Goal: Book appointment/travel/reservation

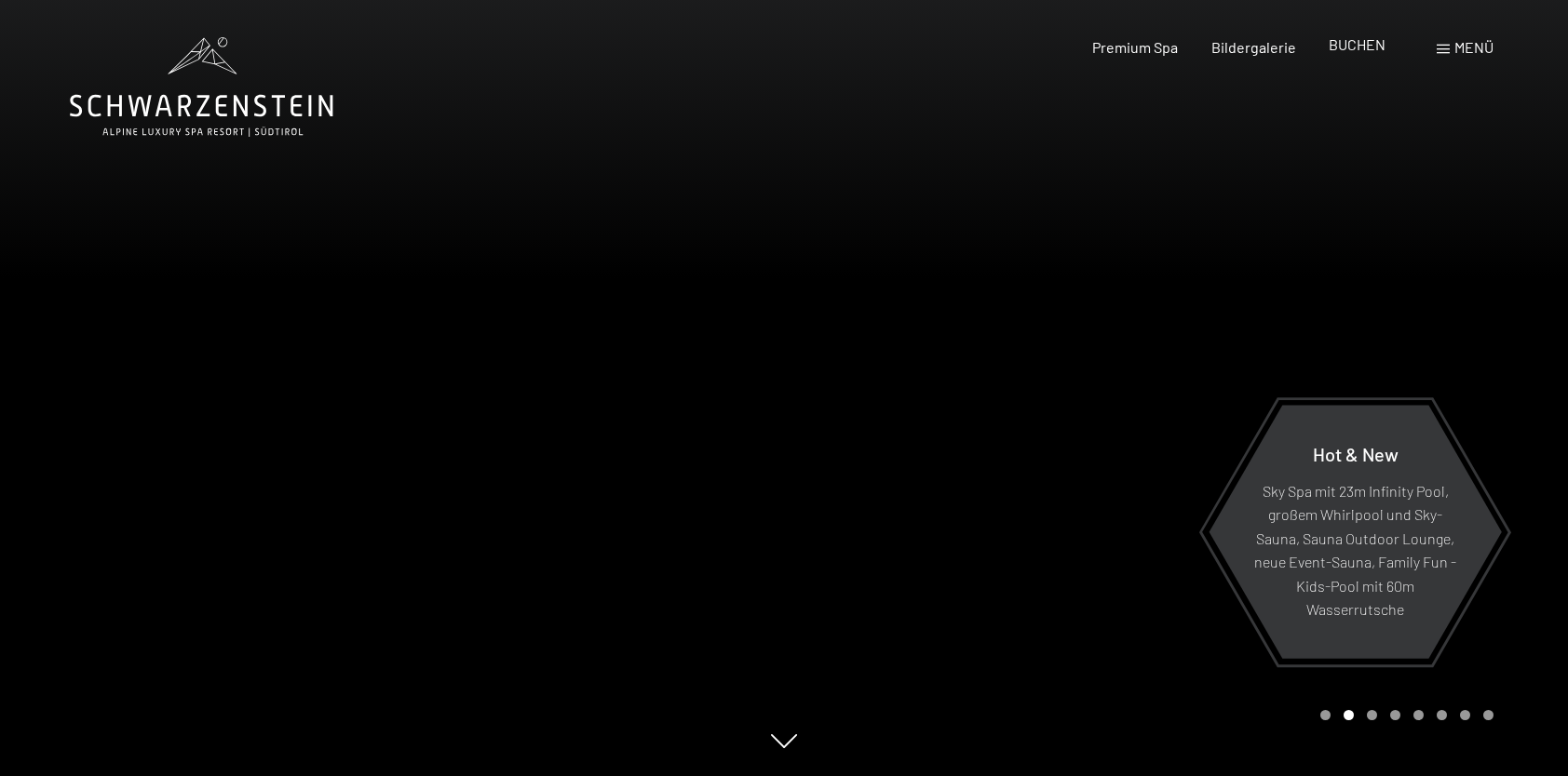
click at [1341, 47] on span "BUCHEN" at bounding box center [1358, 44] width 57 height 18
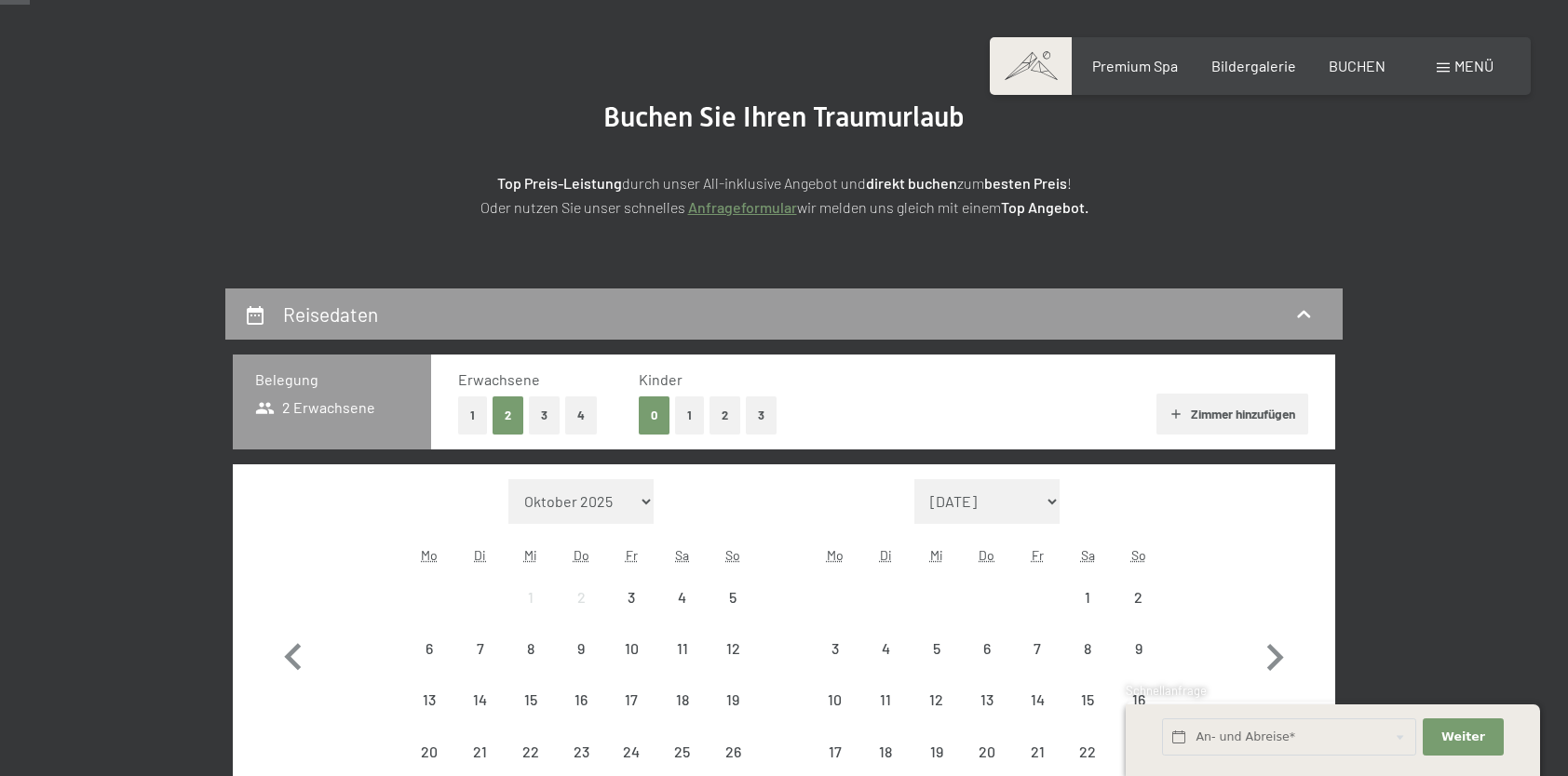
scroll to position [465, 0]
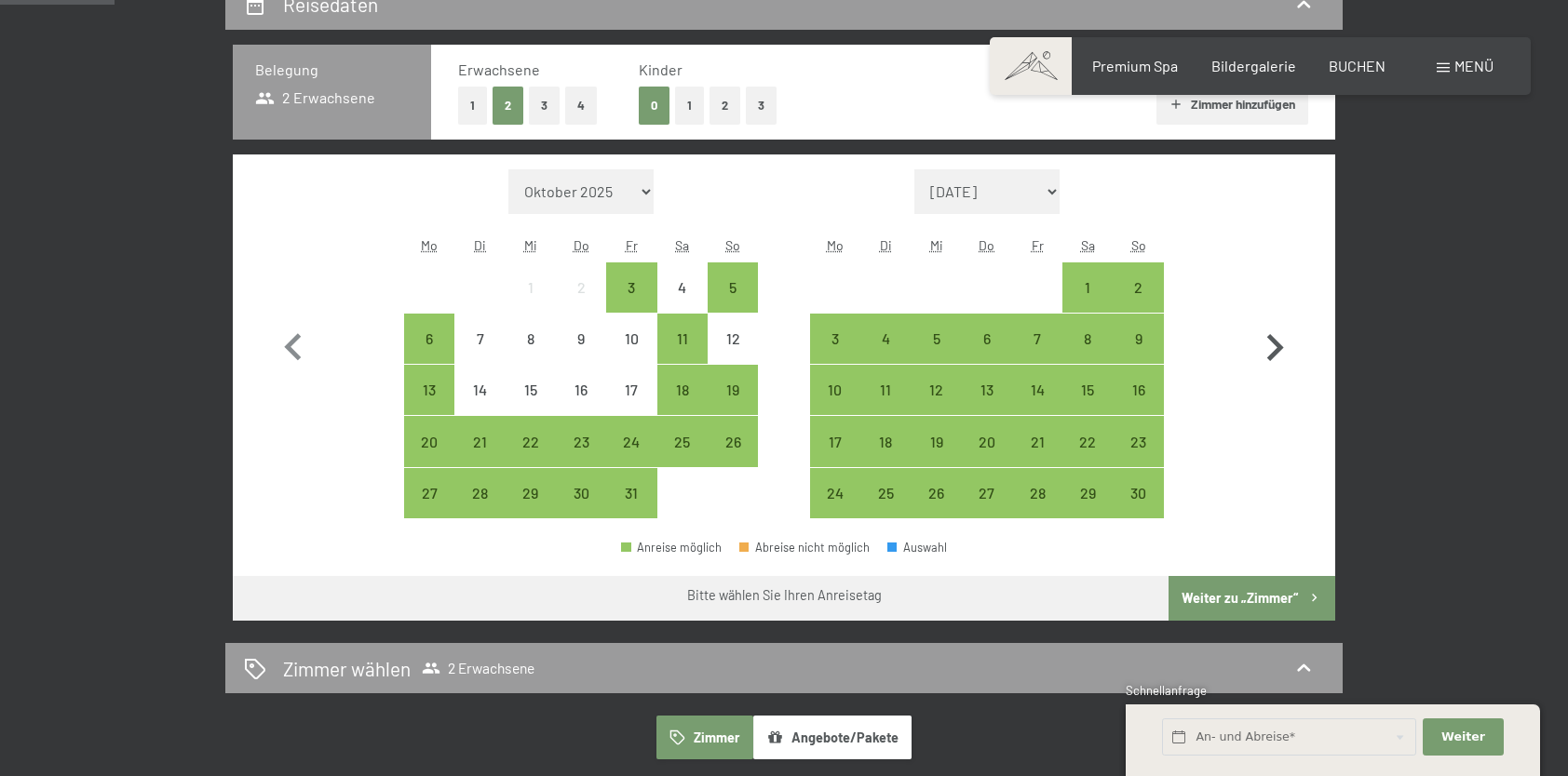
click at [1279, 350] on icon "button" at bounding box center [1276, 348] width 17 height 27
select select "2025-11-01"
select select "2025-12-01"
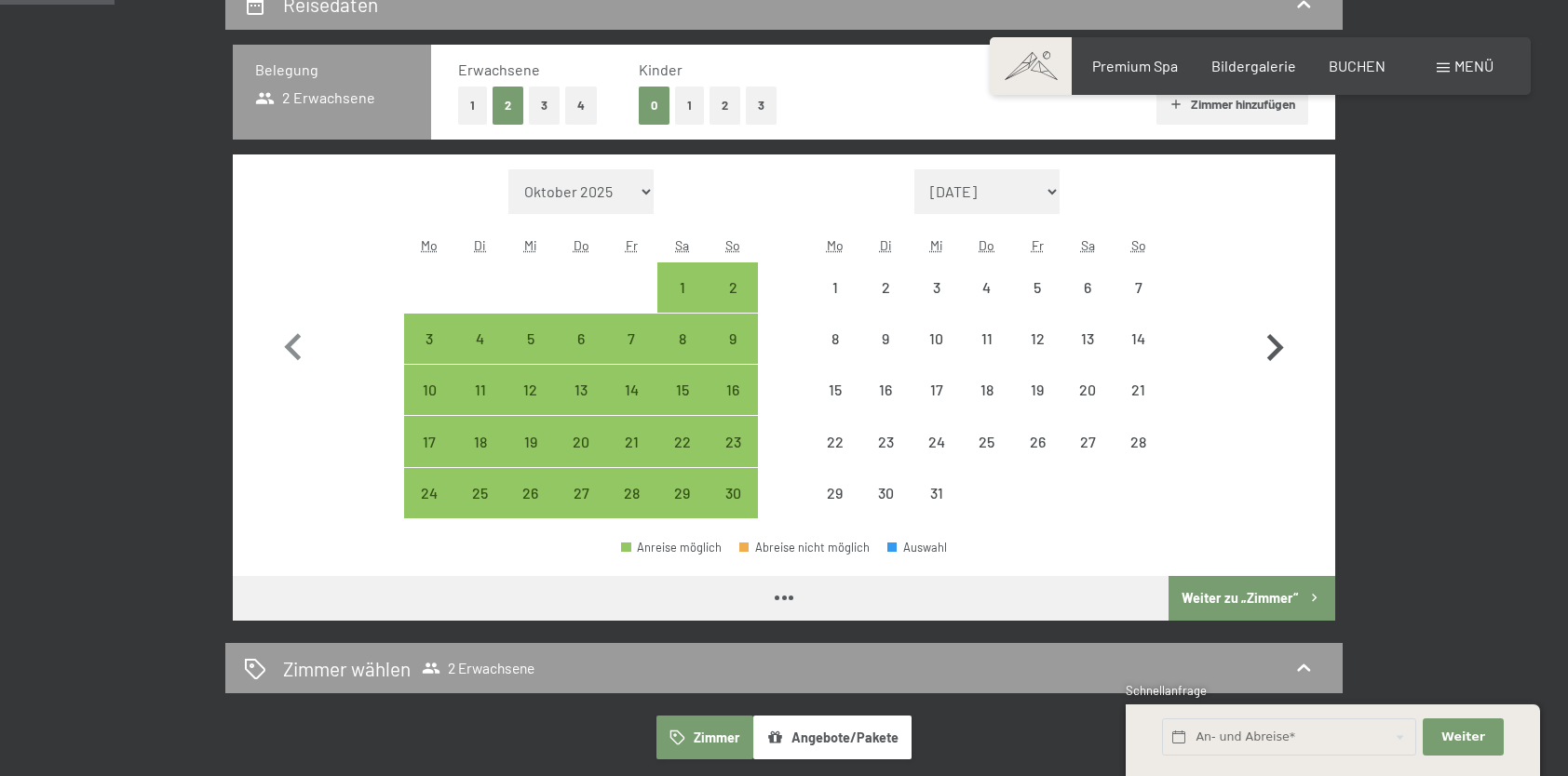
click at [1279, 350] on icon "button" at bounding box center [1276, 348] width 17 height 27
select select "2025-12-01"
select select "2026-01-01"
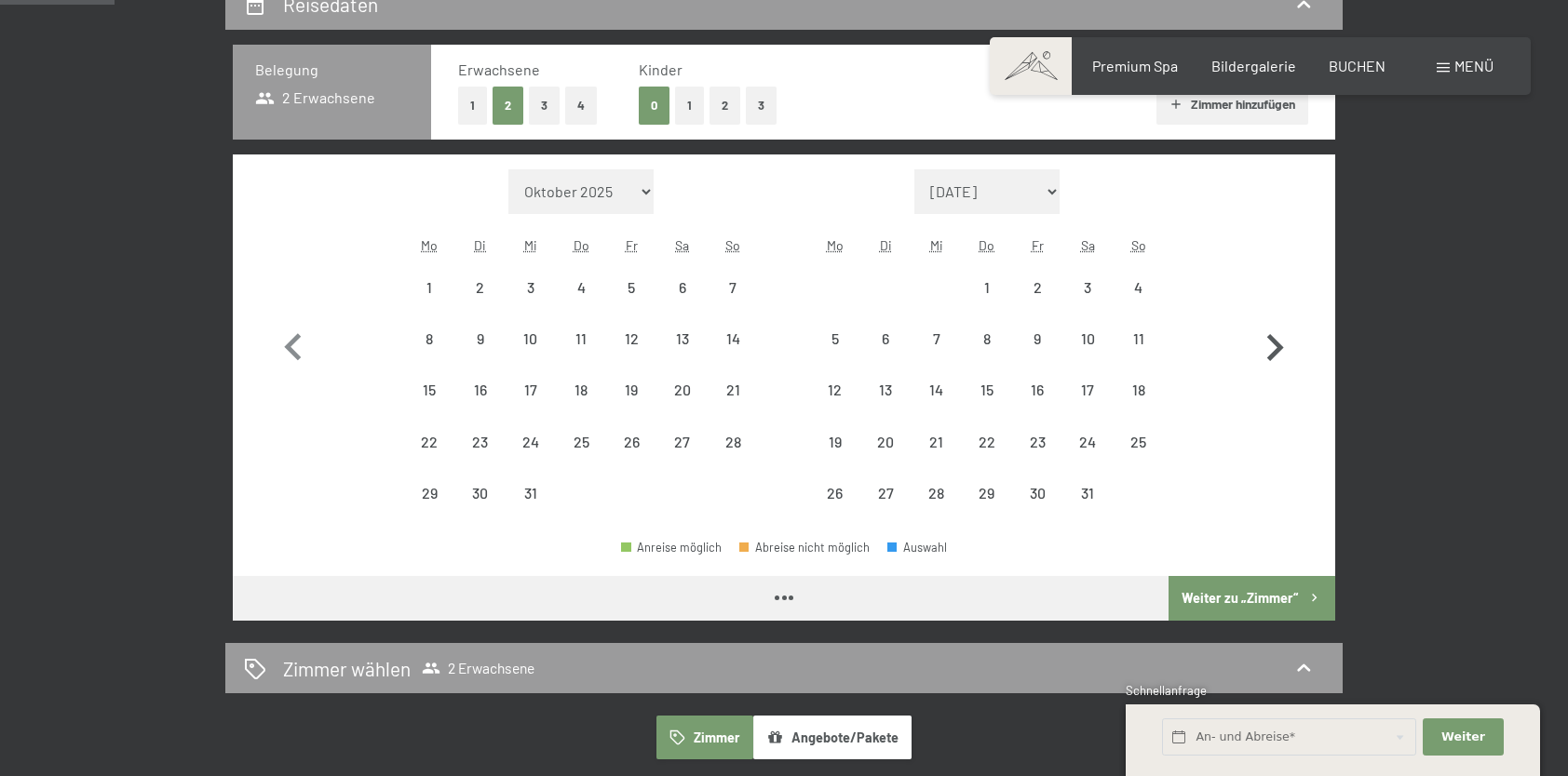
click at [1279, 350] on icon "button" at bounding box center [1276, 348] width 17 height 27
select select "2026-01-01"
select select "2026-02-01"
select select "2026-01-01"
select select "2026-02-01"
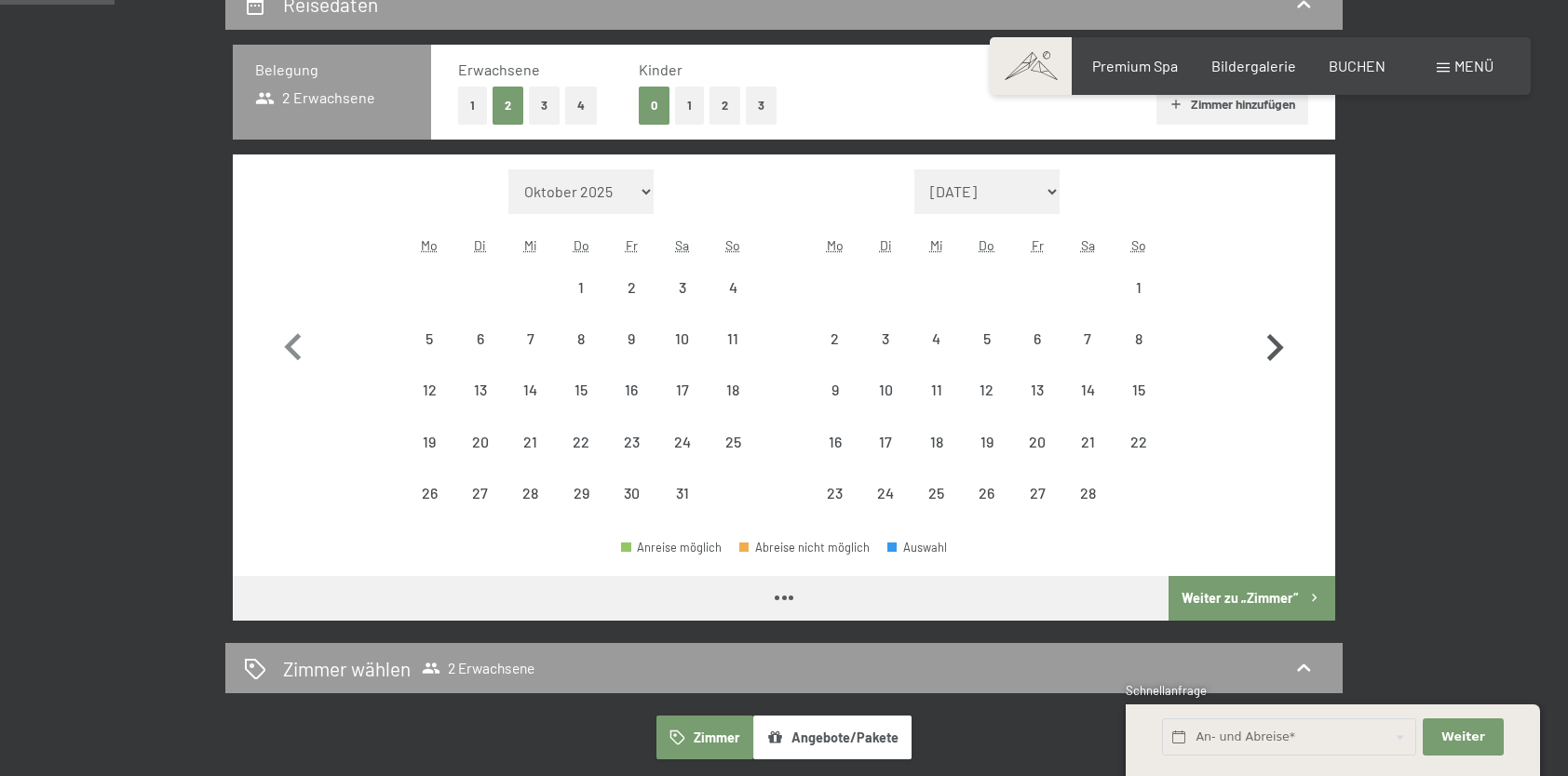
click at [1279, 350] on icon "button" at bounding box center [1276, 348] width 17 height 27
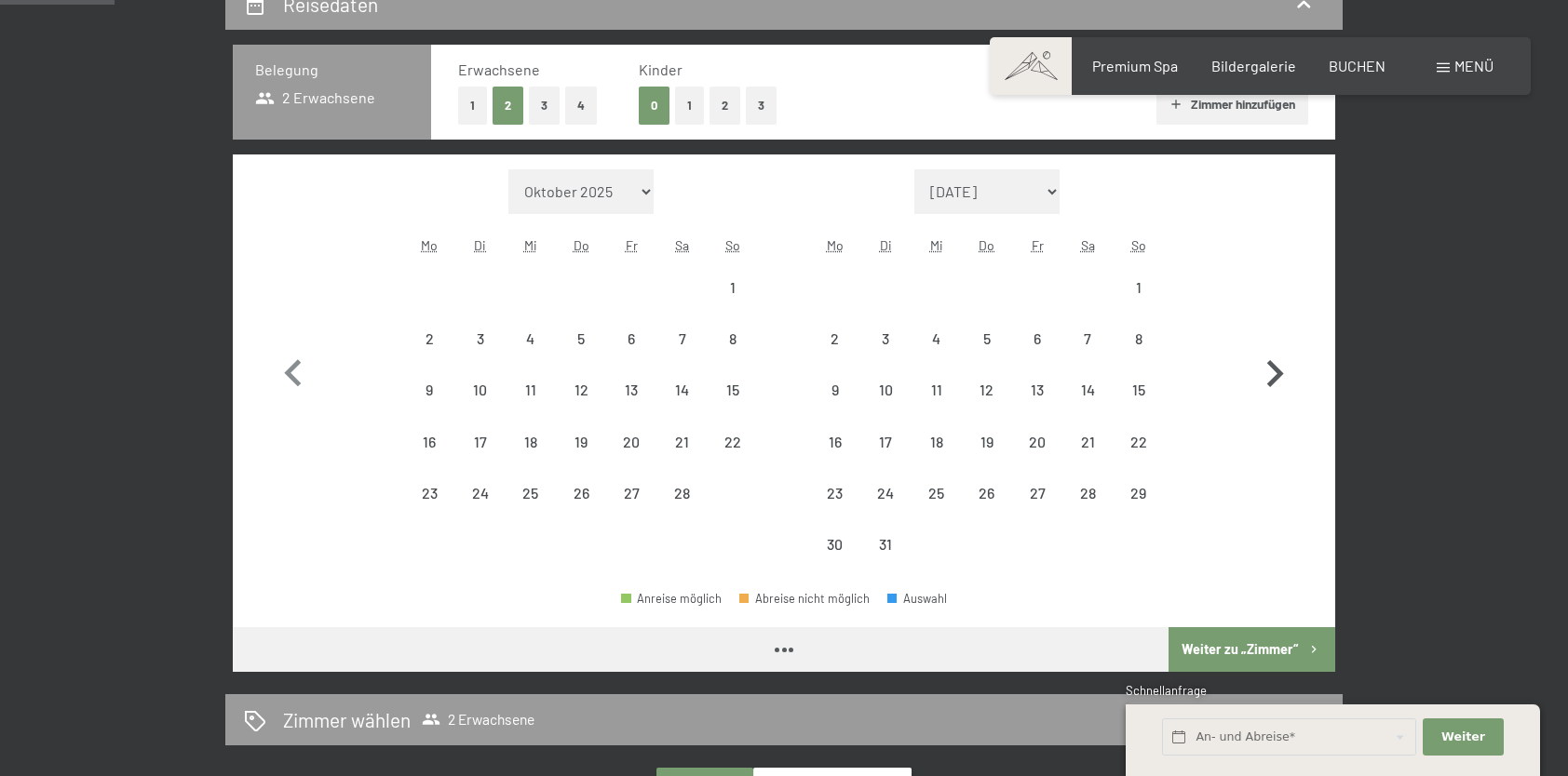
select select "2026-02-01"
select select "2026-03-01"
select select "2026-02-01"
select select "2026-03-01"
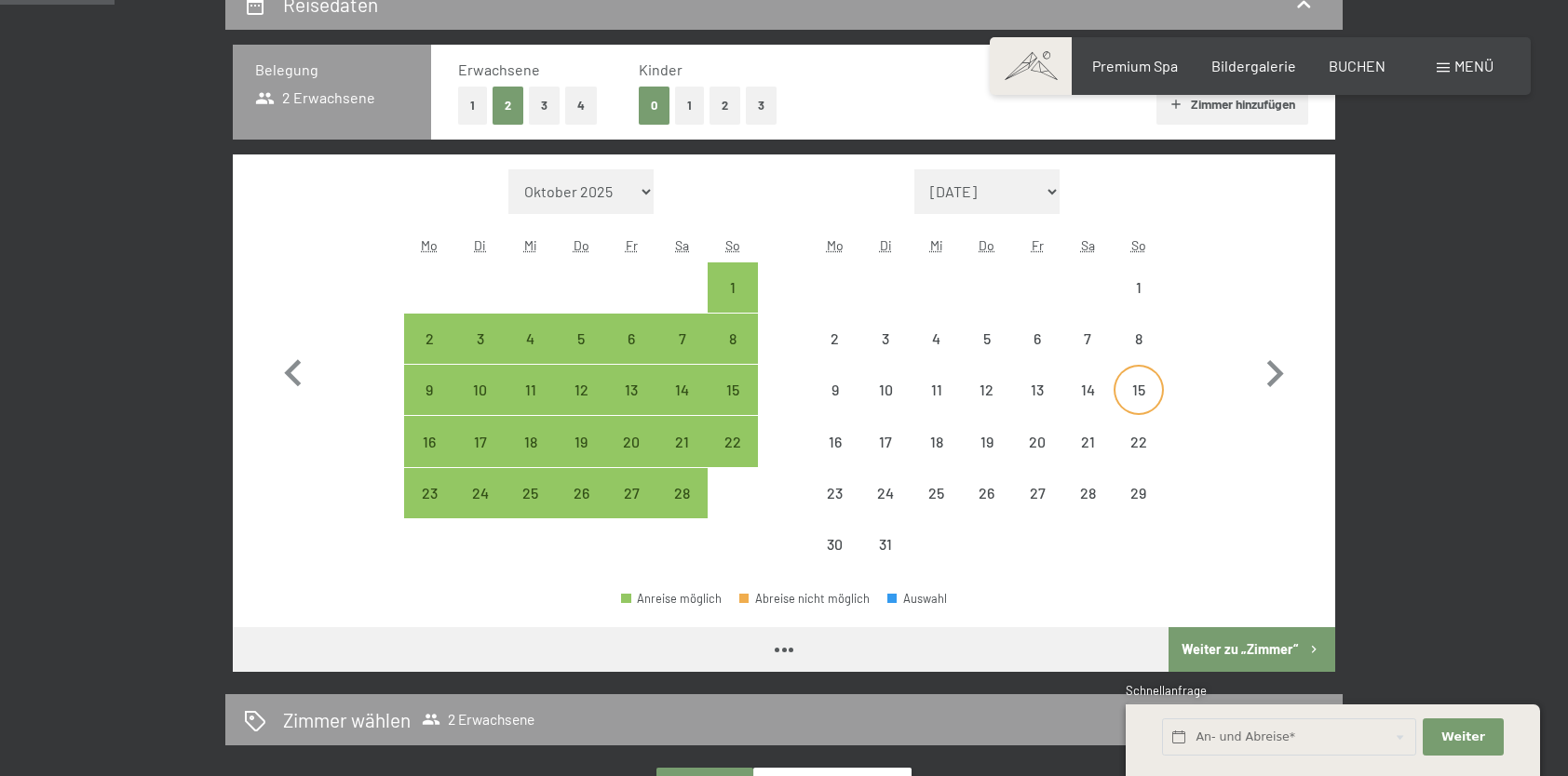
select select "2026-02-01"
select select "2026-03-01"
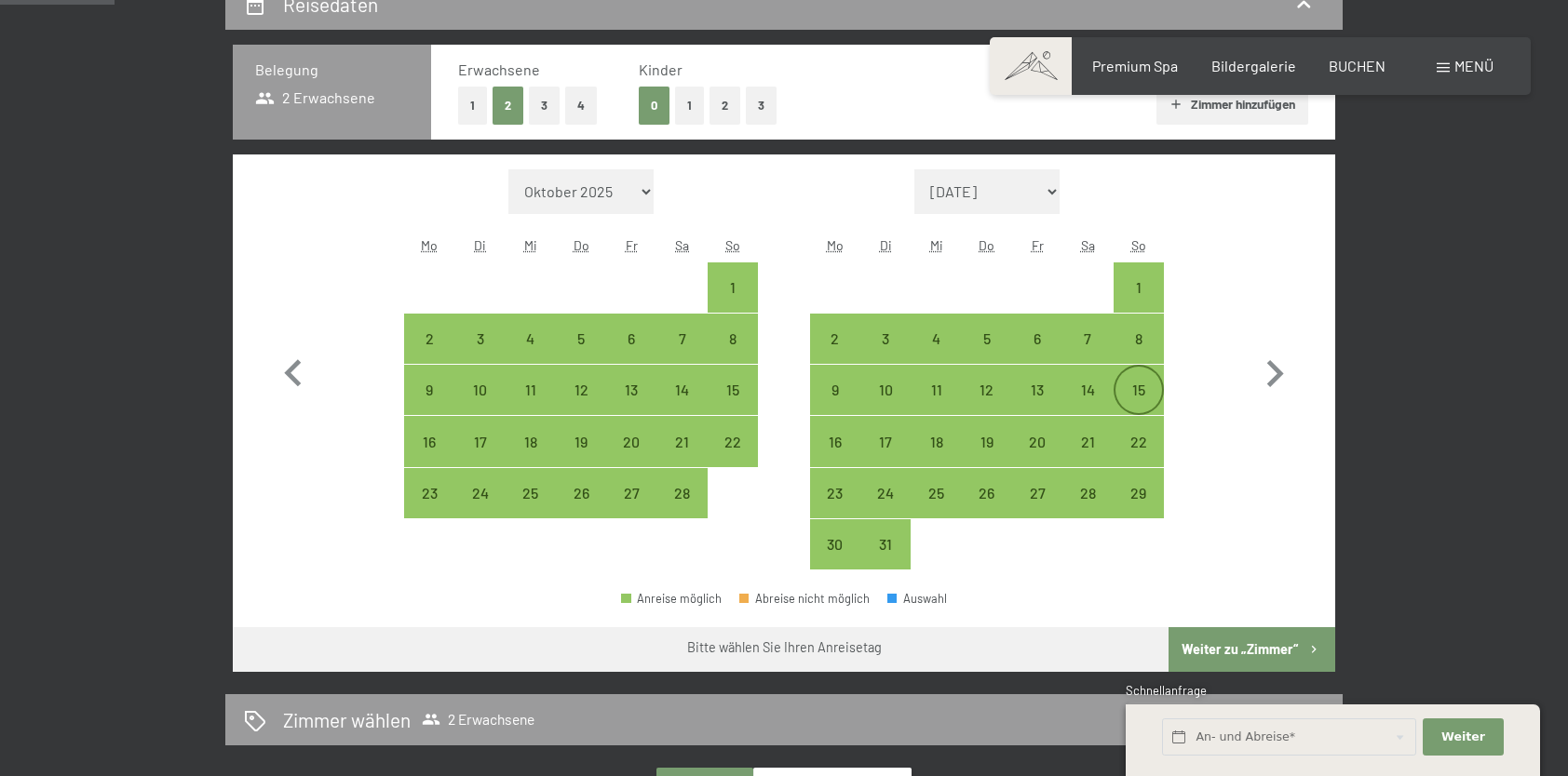
click at [1134, 383] on div "15" at bounding box center [1139, 406] width 46 height 46
select select "2026-02-01"
select select "2026-03-01"
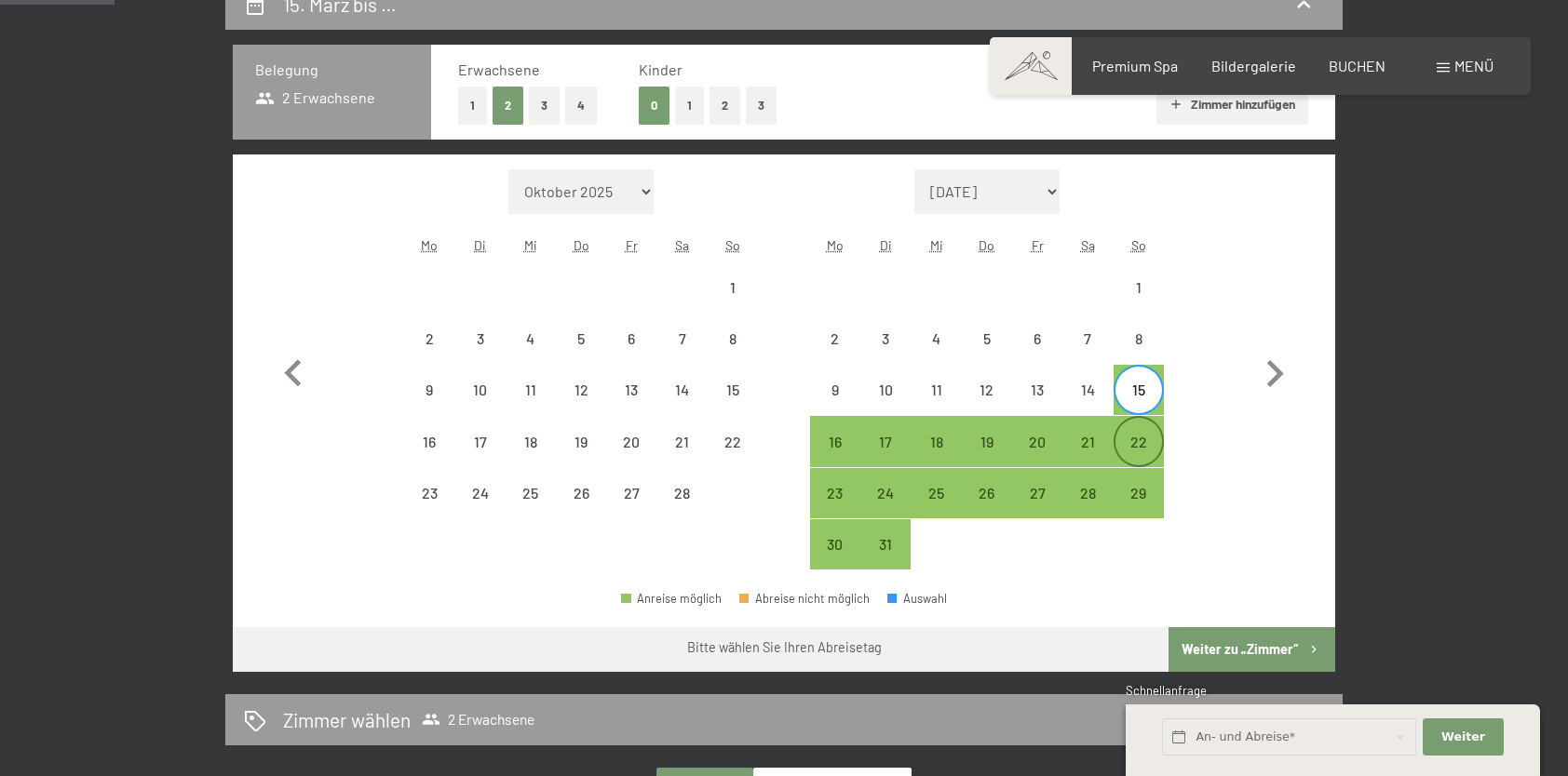
click at [1145, 438] on div "22" at bounding box center [1139, 458] width 46 height 46
select select "2026-02-01"
select select "2026-03-01"
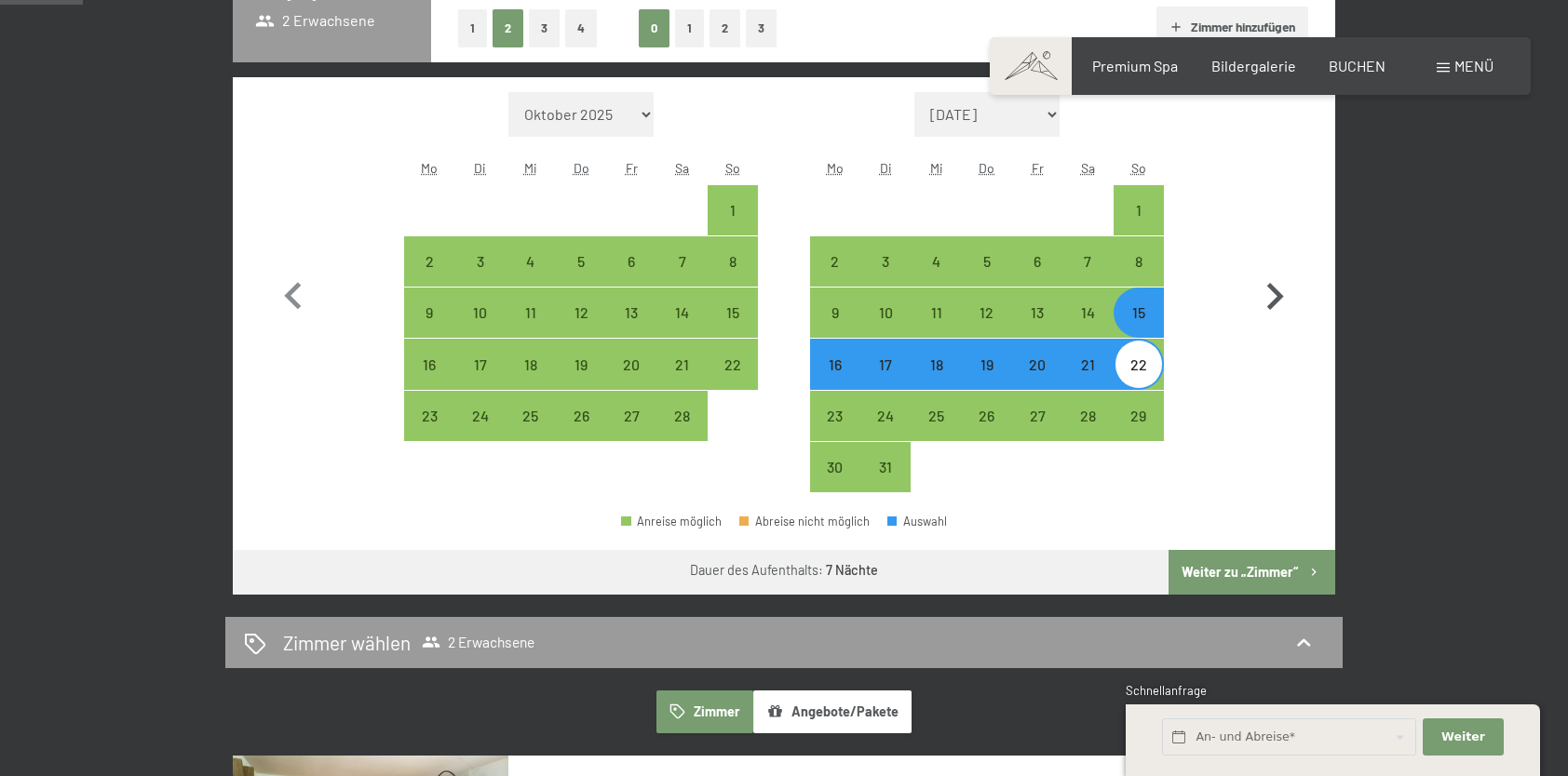
scroll to position [652, 0]
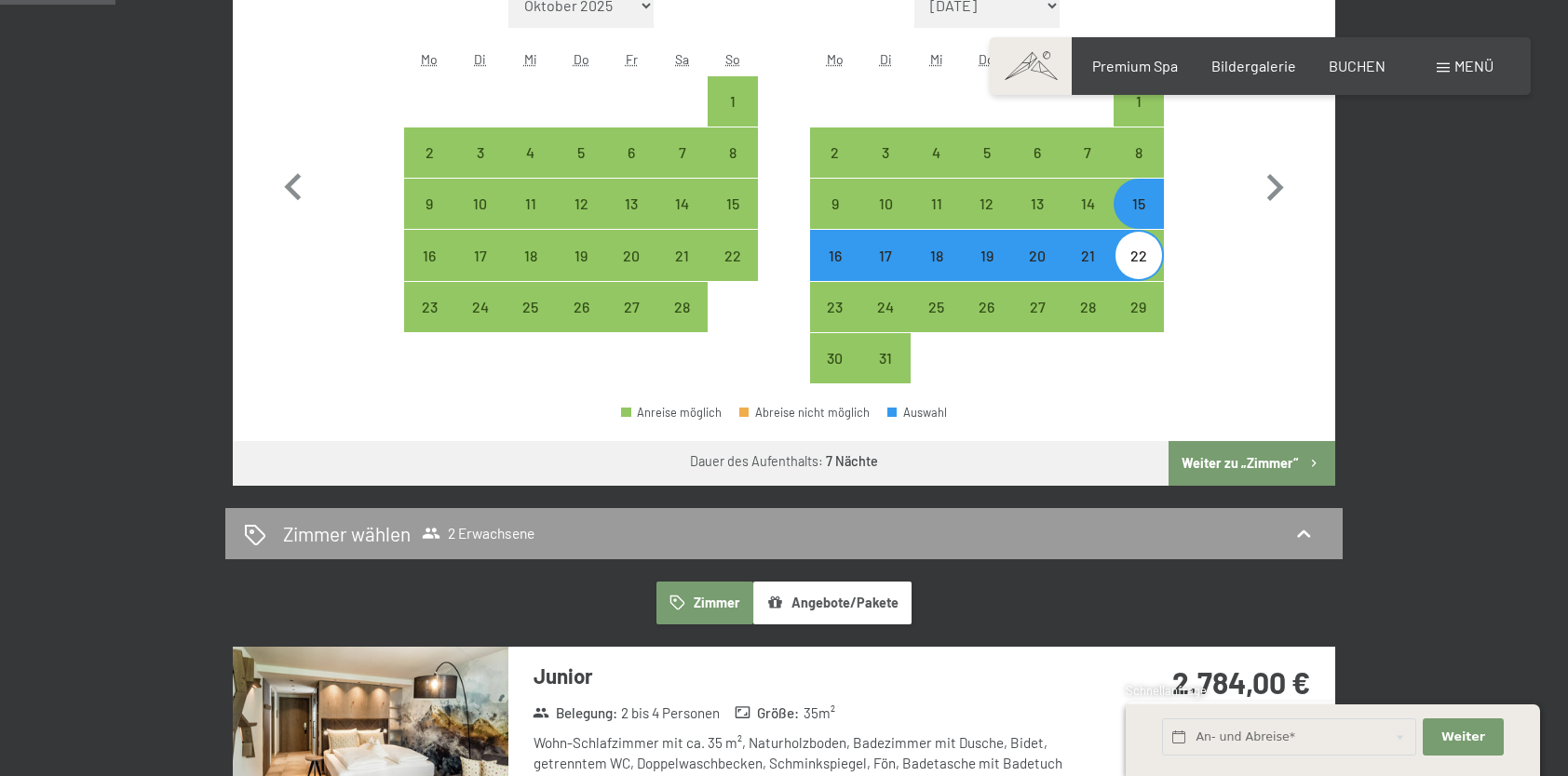
click at [1257, 458] on button "Weiter zu „Zimmer“" at bounding box center [1252, 463] width 167 height 45
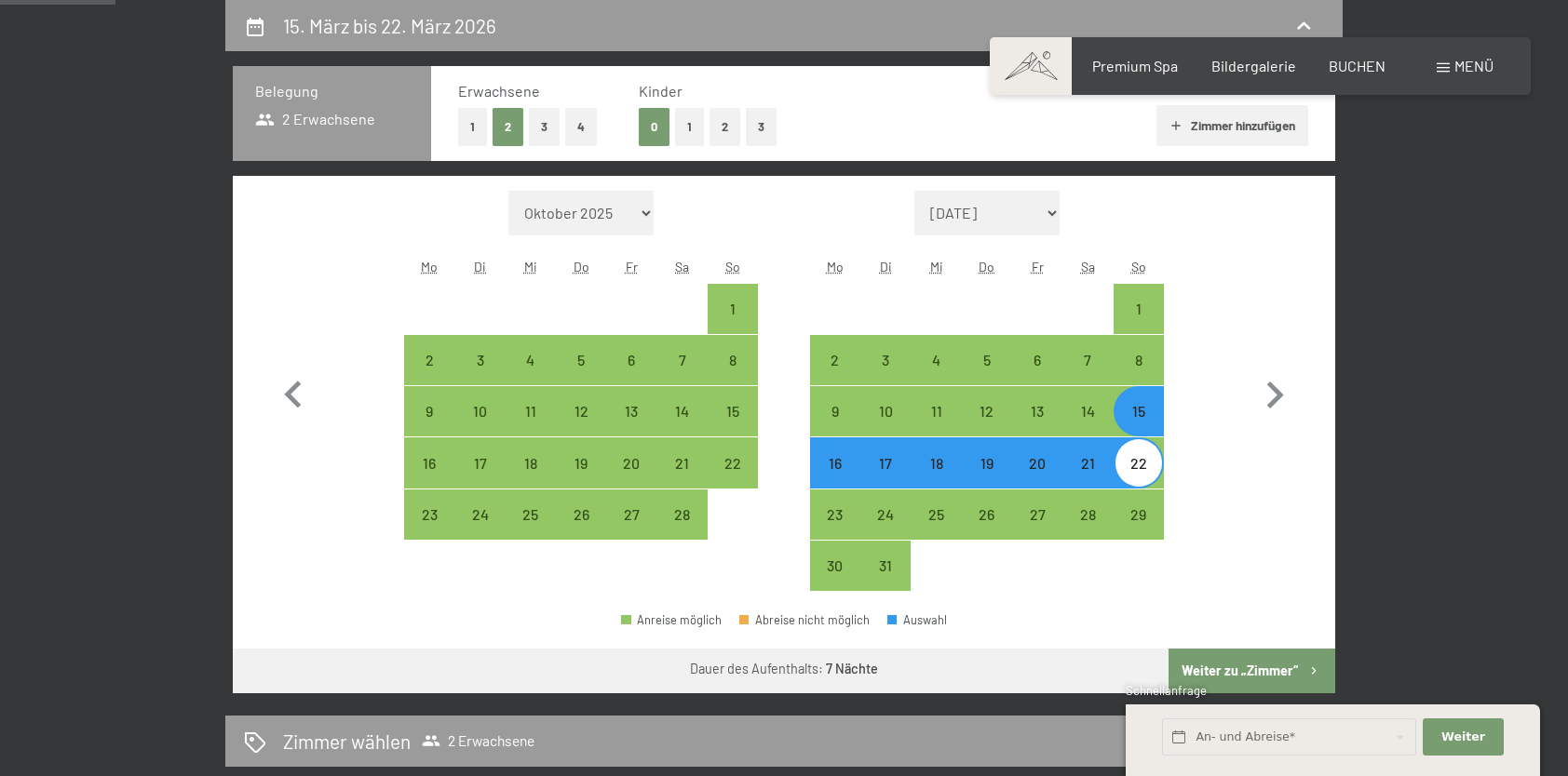
select select "2026-02-01"
select select "2026-03-01"
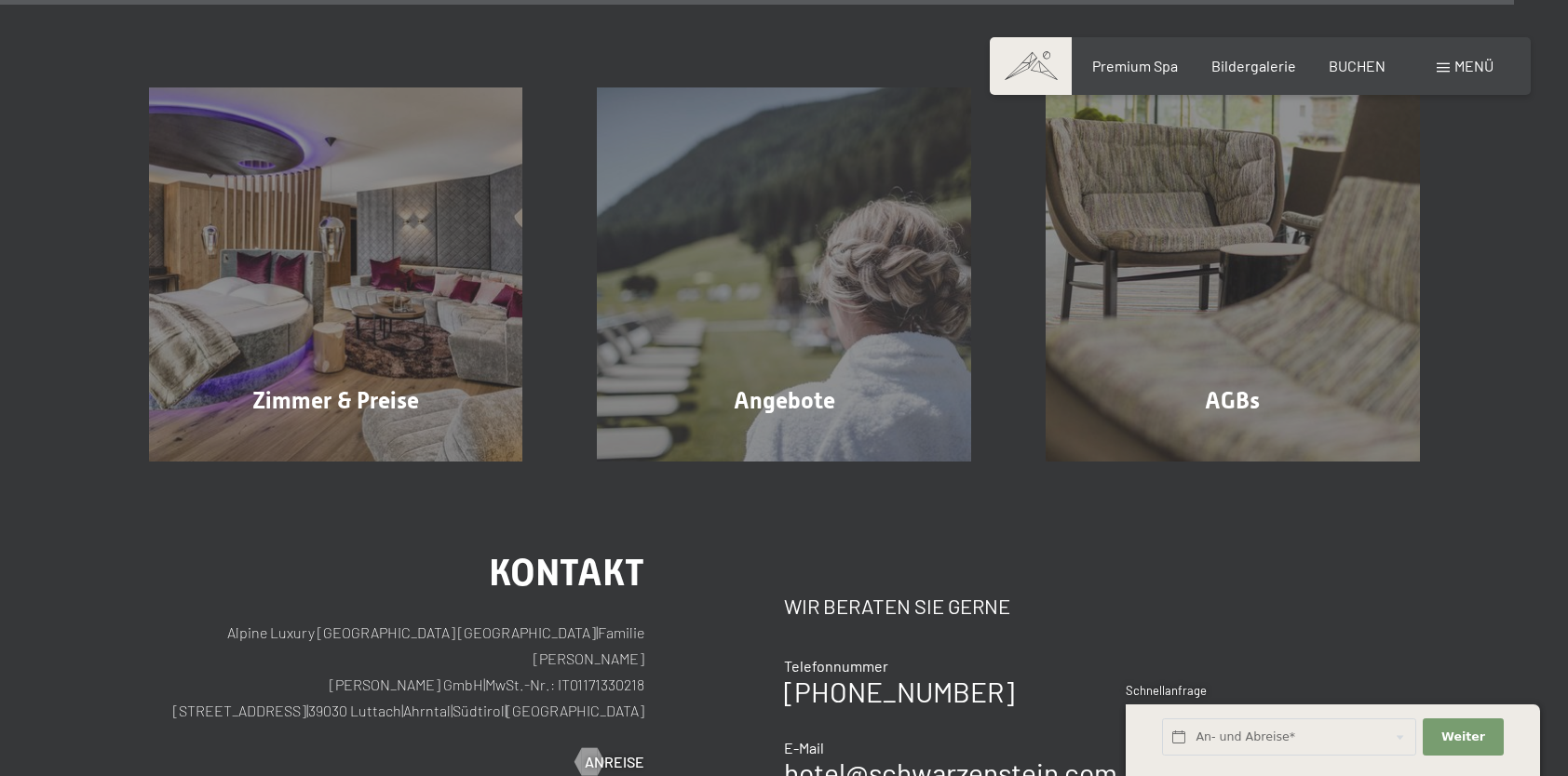
scroll to position [7518, 0]
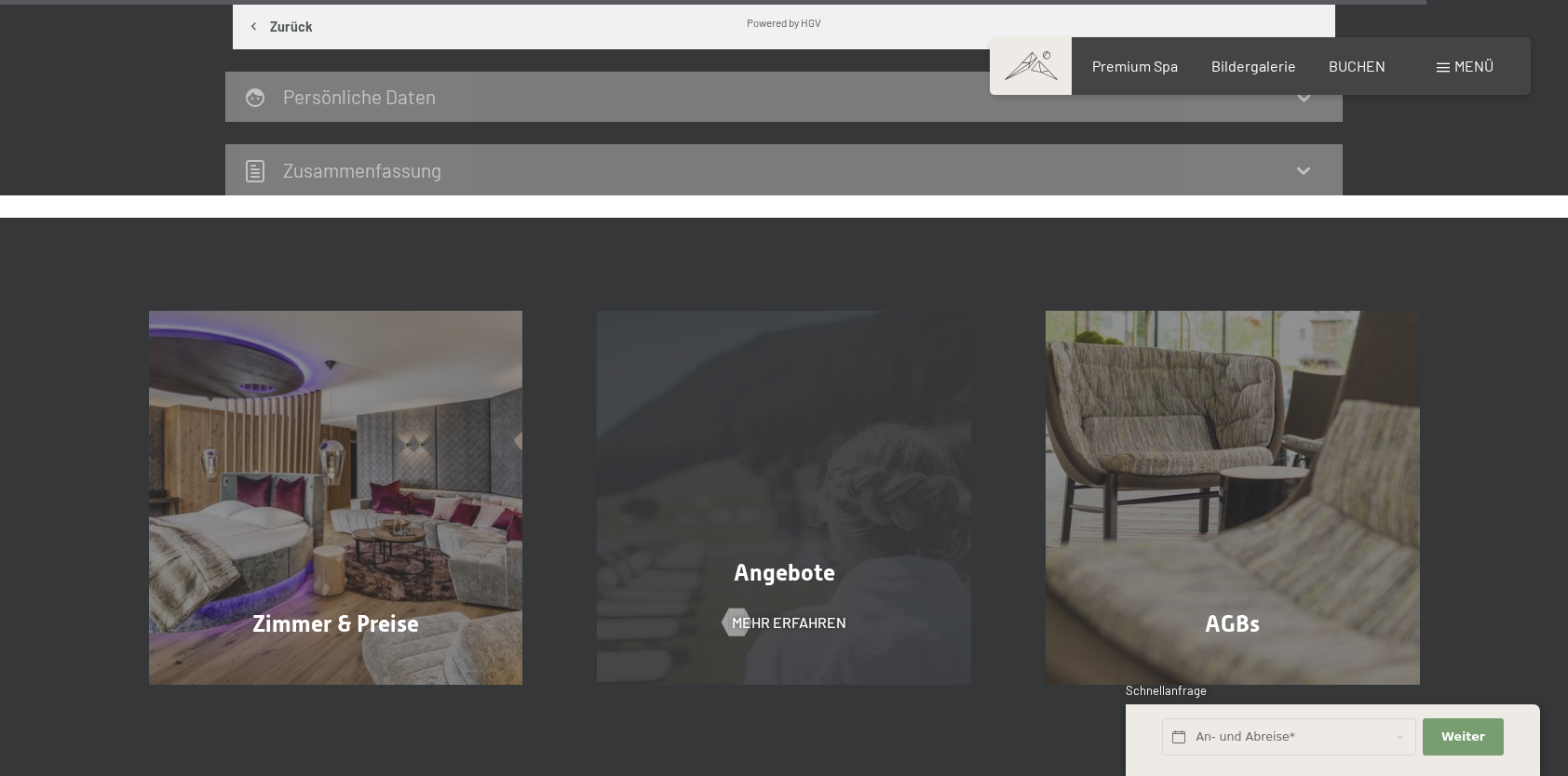
click at [781, 491] on div "Angebote Mehr erfahren" at bounding box center [784, 497] width 449 height 374
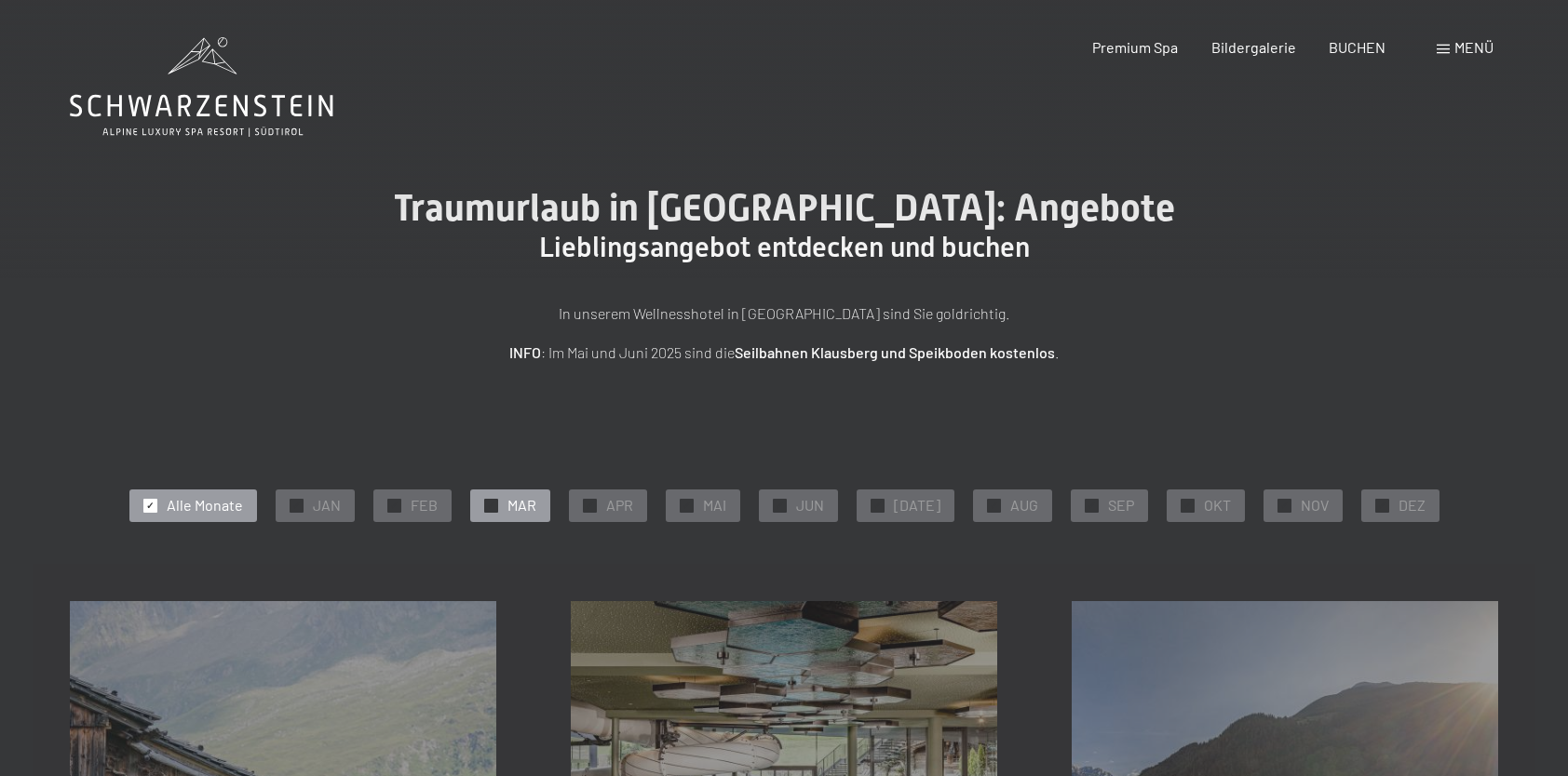
click at [517, 505] on span "MAR" at bounding box center [521, 506] width 28 height 21
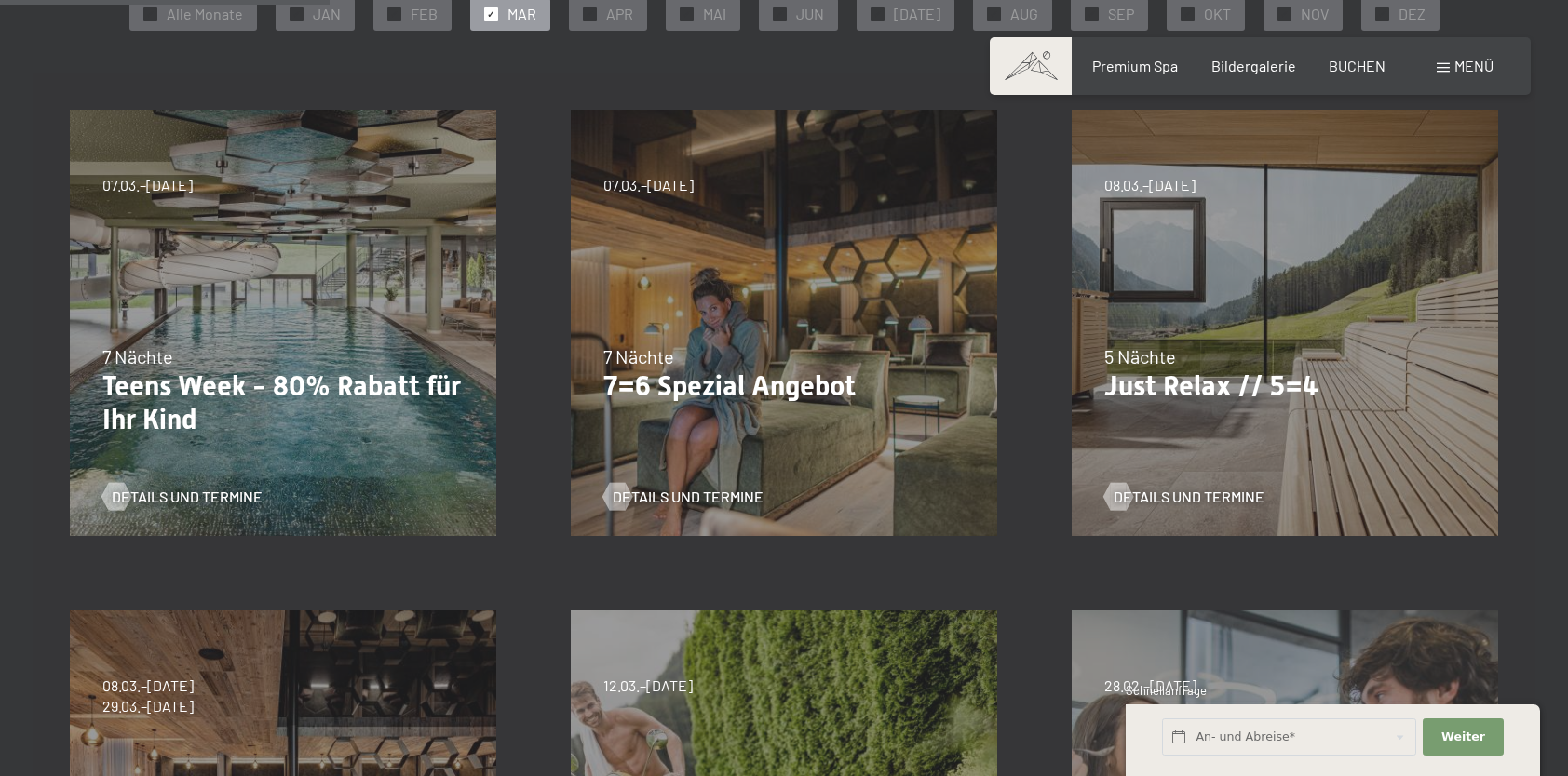
scroll to position [465, 0]
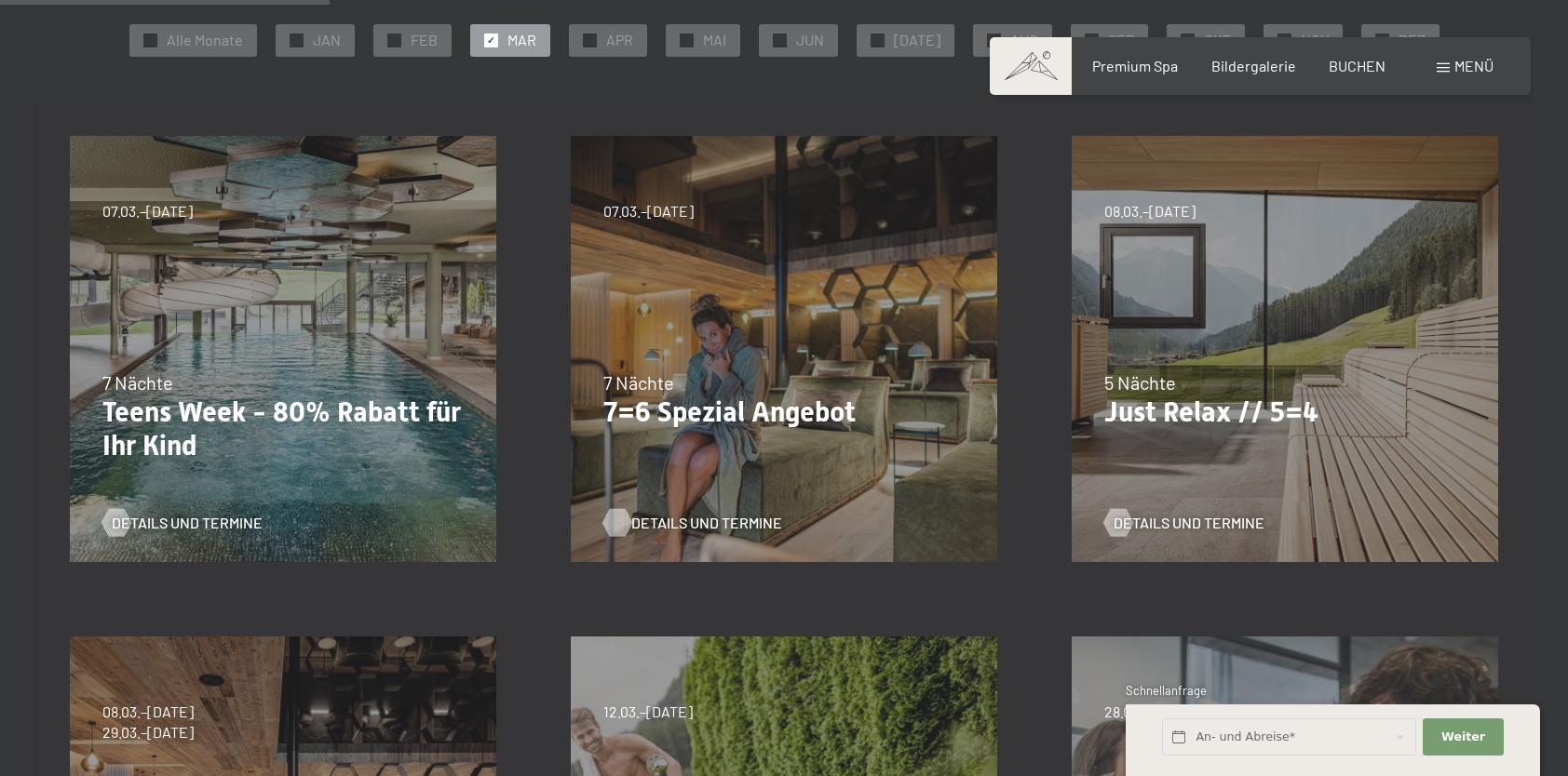
click at [696, 519] on span "Details und Termine" at bounding box center [706, 523] width 151 height 21
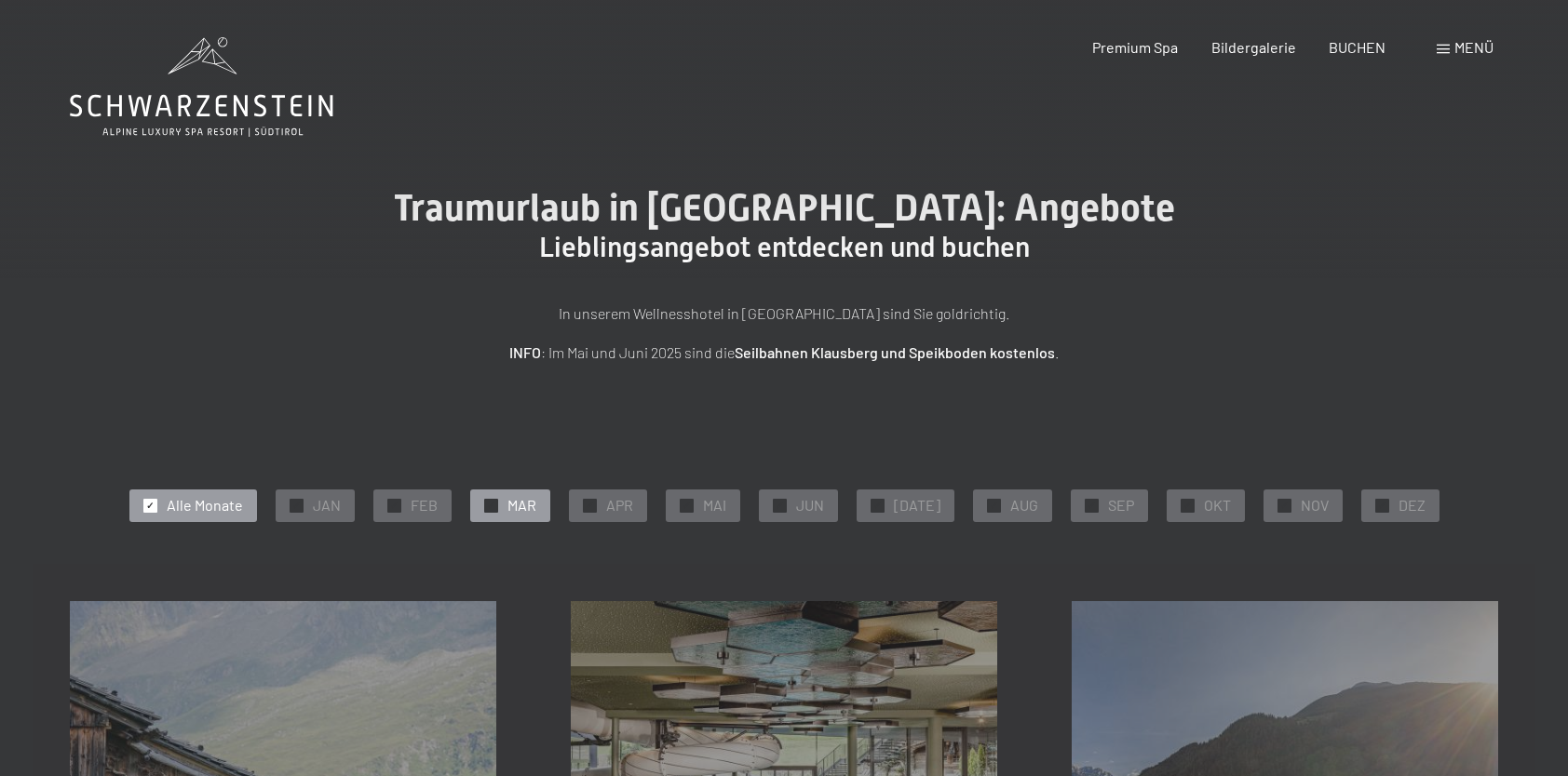
click at [495, 505] on span "✓" at bounding box center [491, 506] width 8 height 13
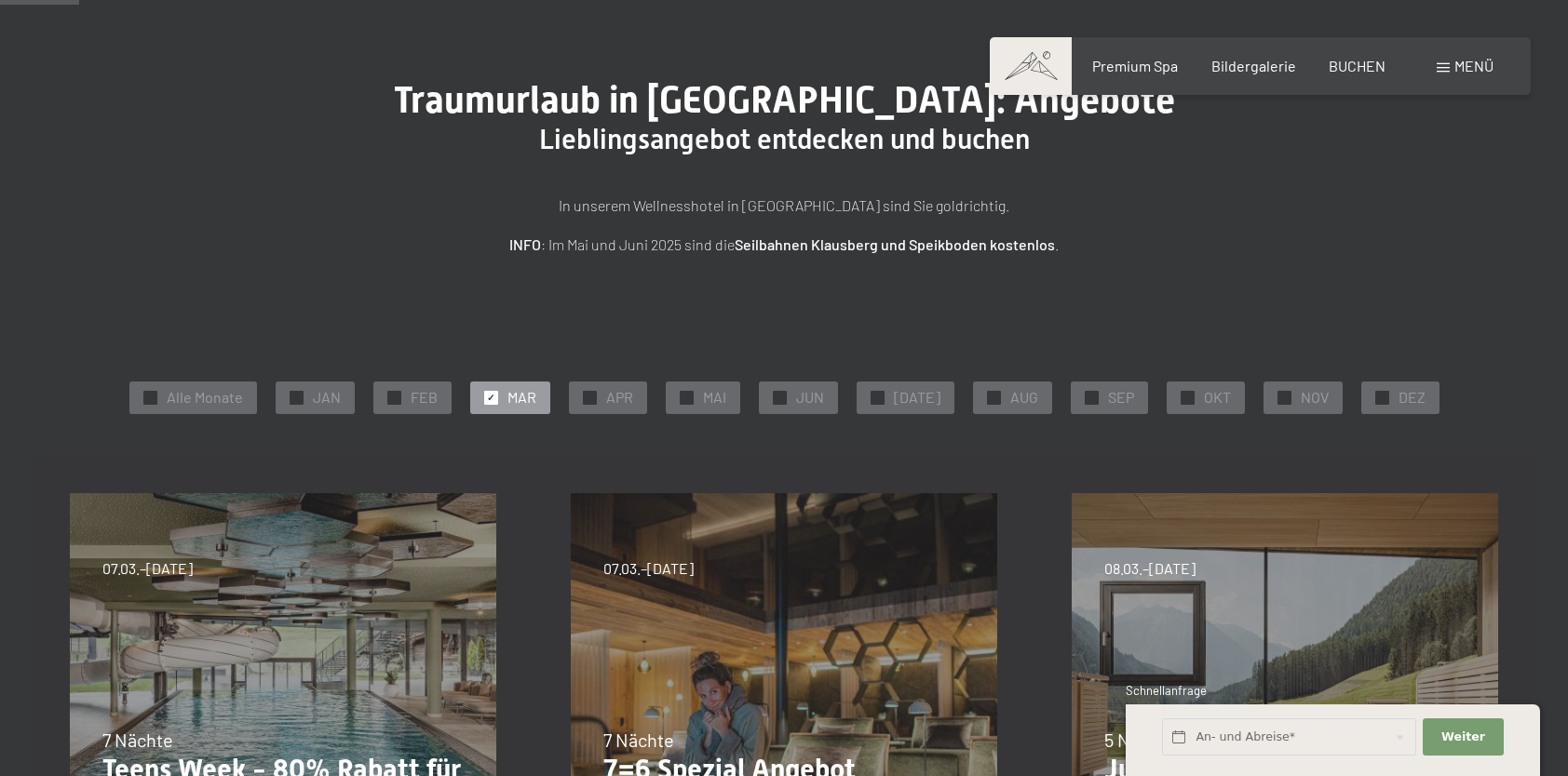
scroll to position [372, 0]
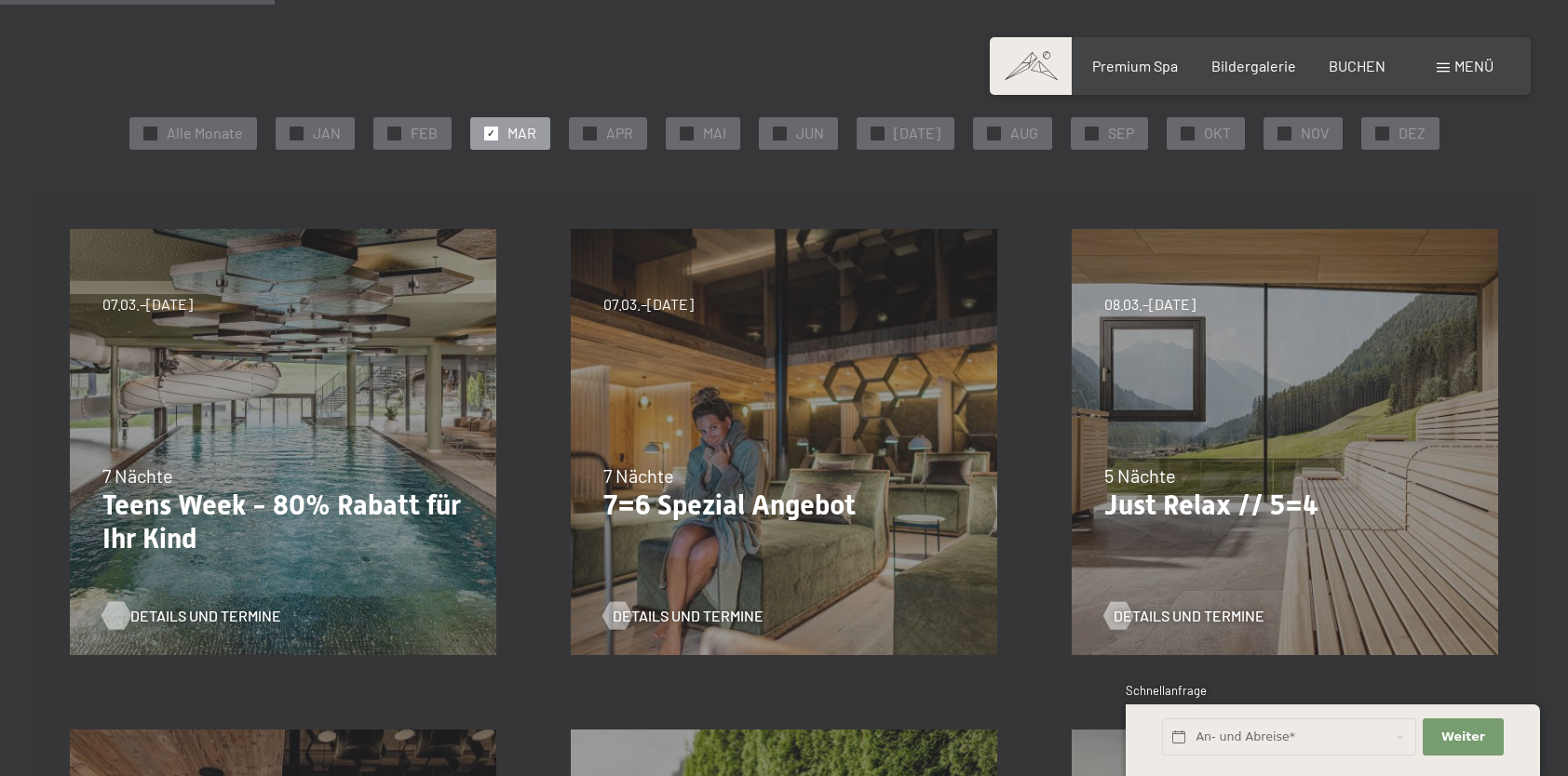
click at [170, 606] on span "Details und Termine" at bounding box center [206, 617] width 151 height 21
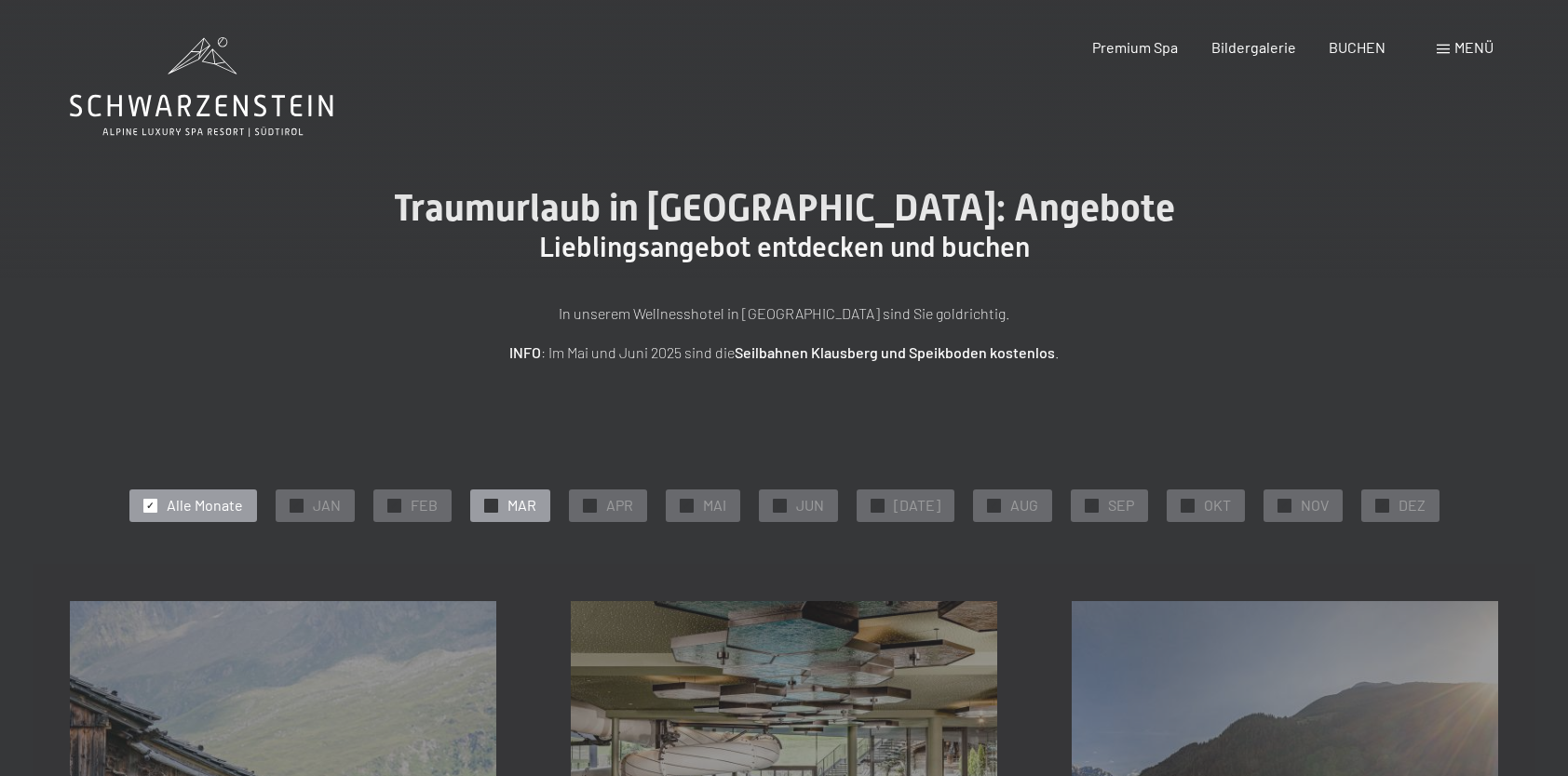
click at [525, 506] on span "MAR" at bounding box center [521, 506] width 28 height 21
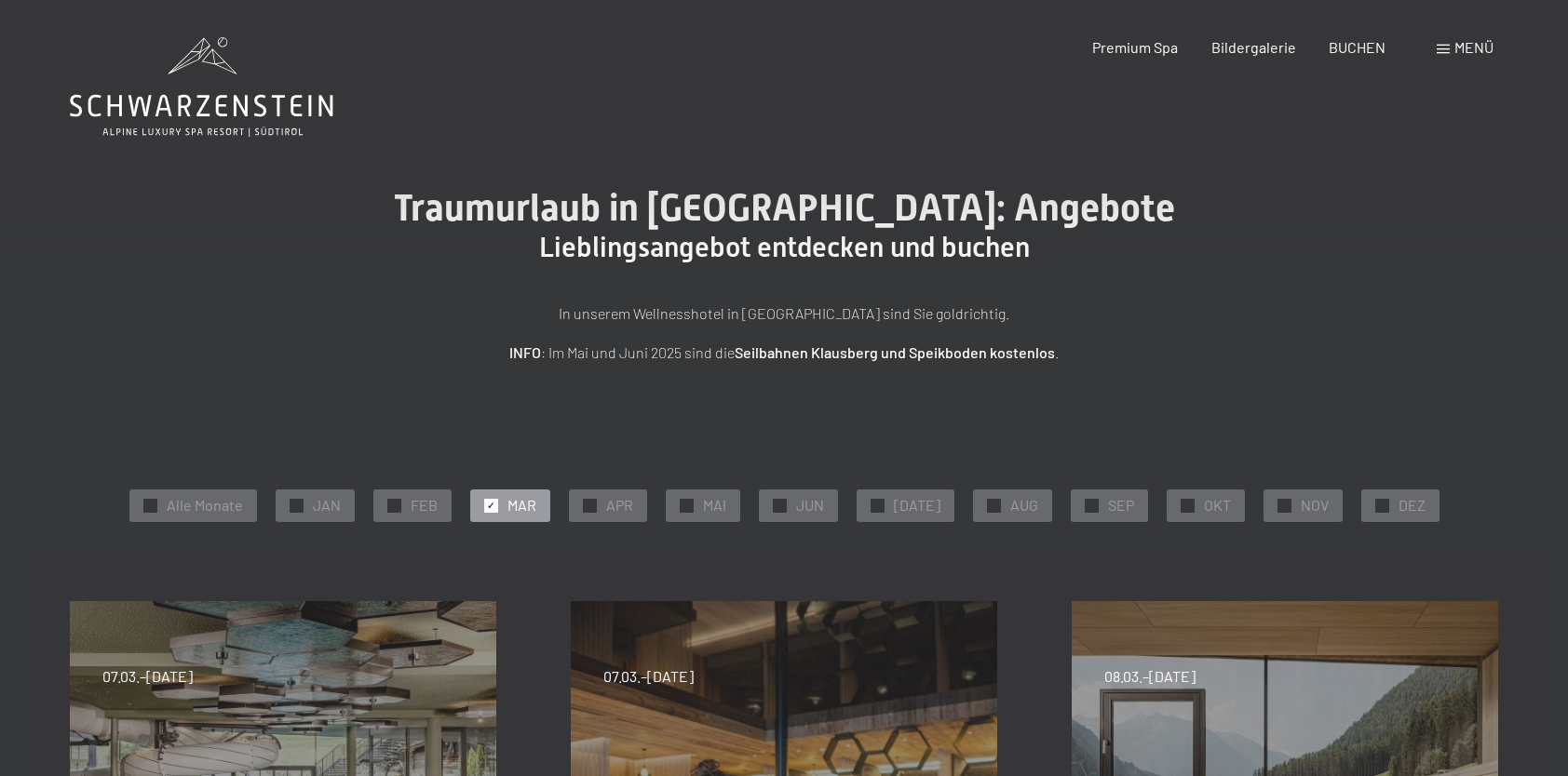
click at [1453, 48] on div "Menü" at bounding box center [1466, 47] width 57 height 21
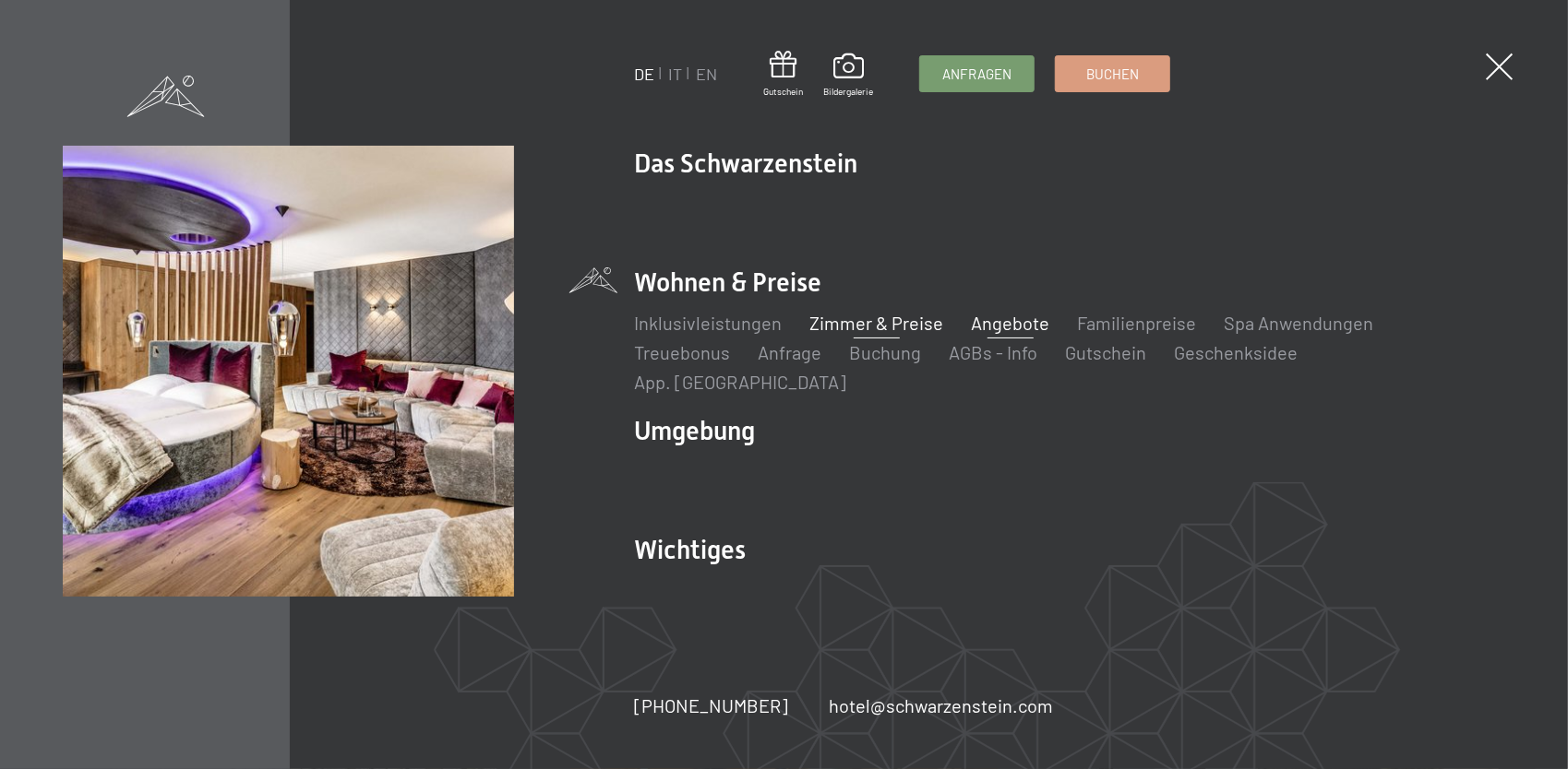
click at [874, 334] on link "Zimmer & Preise" at bounding box center [877, 323] width 133 height 23
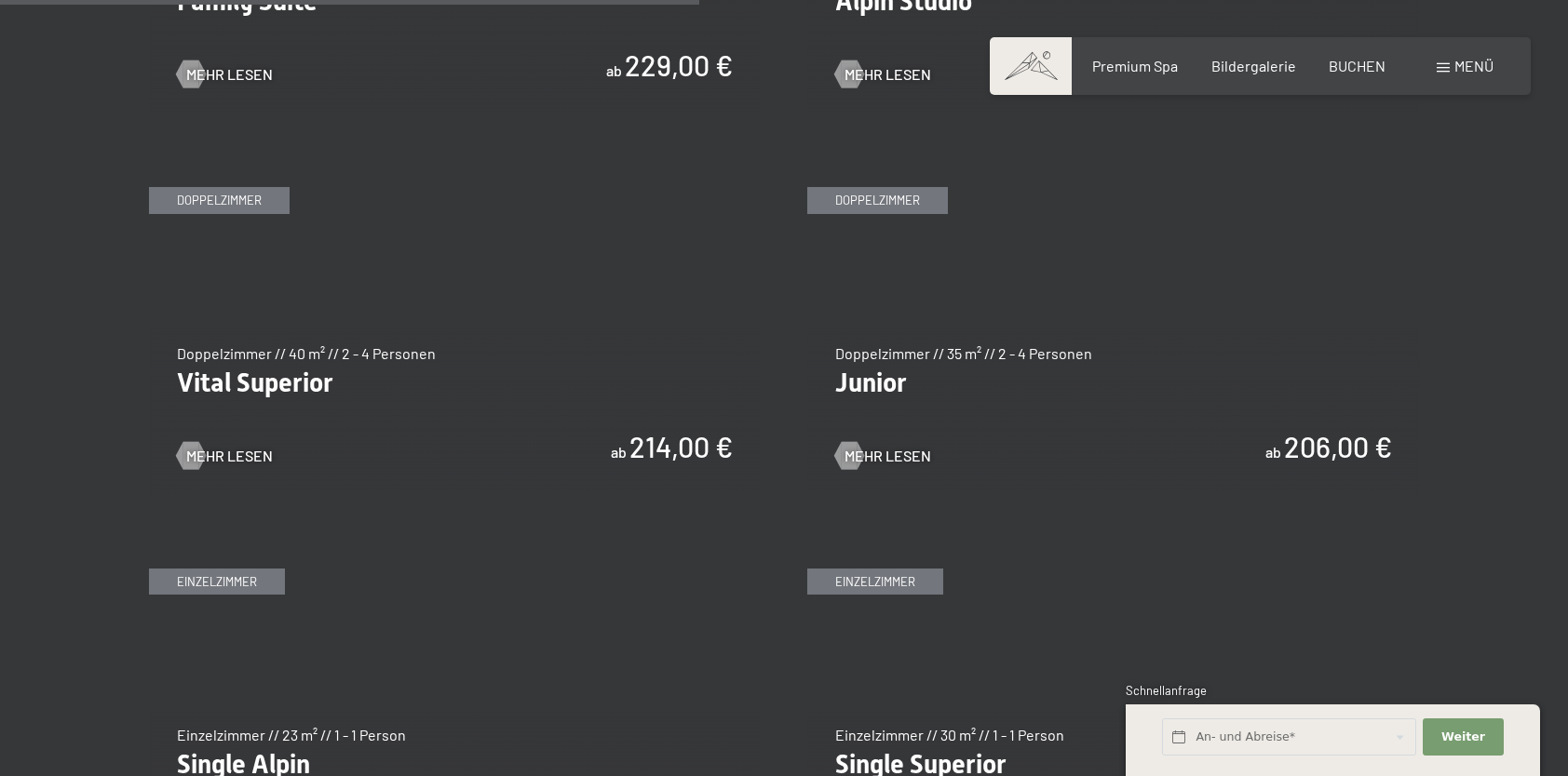
scroll to position [2607, 0]
